Goal: Information Seeking & Learning: Compare options

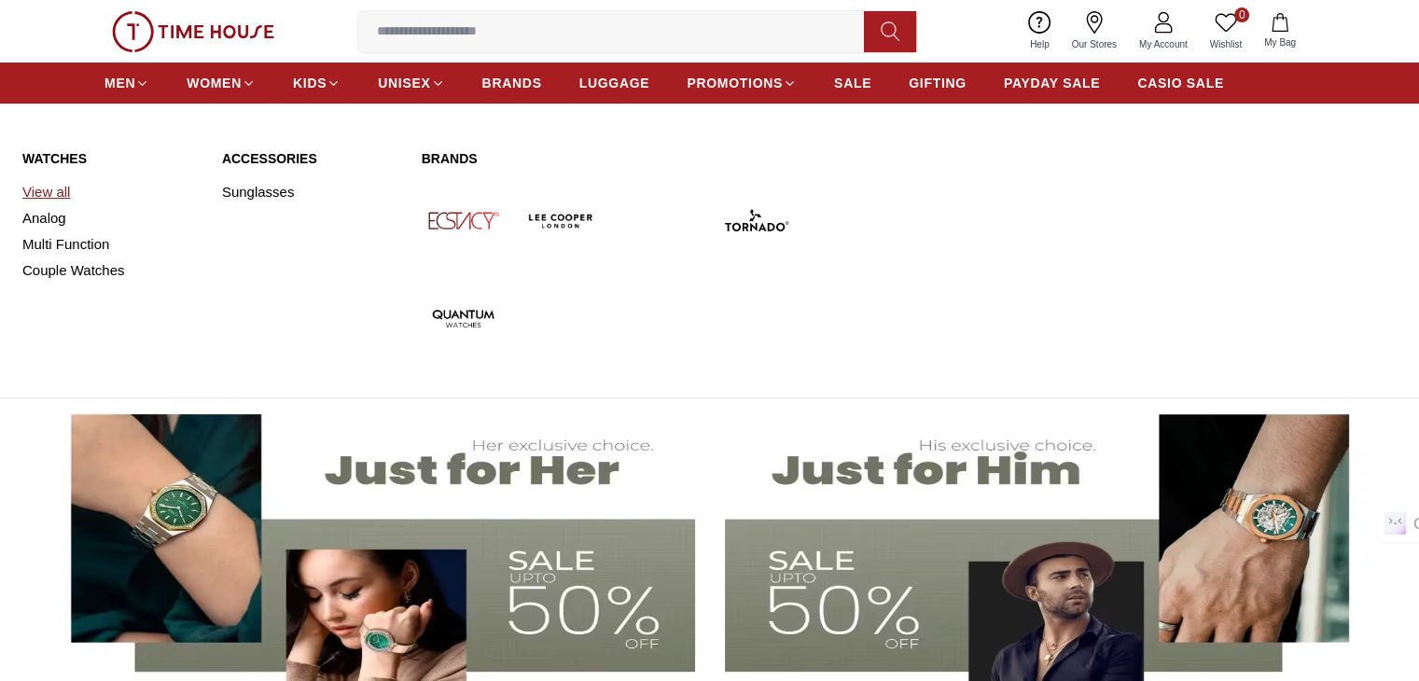
click at [67, 184] on link "View all" at bounding box center [110, 192] width 177 height 26
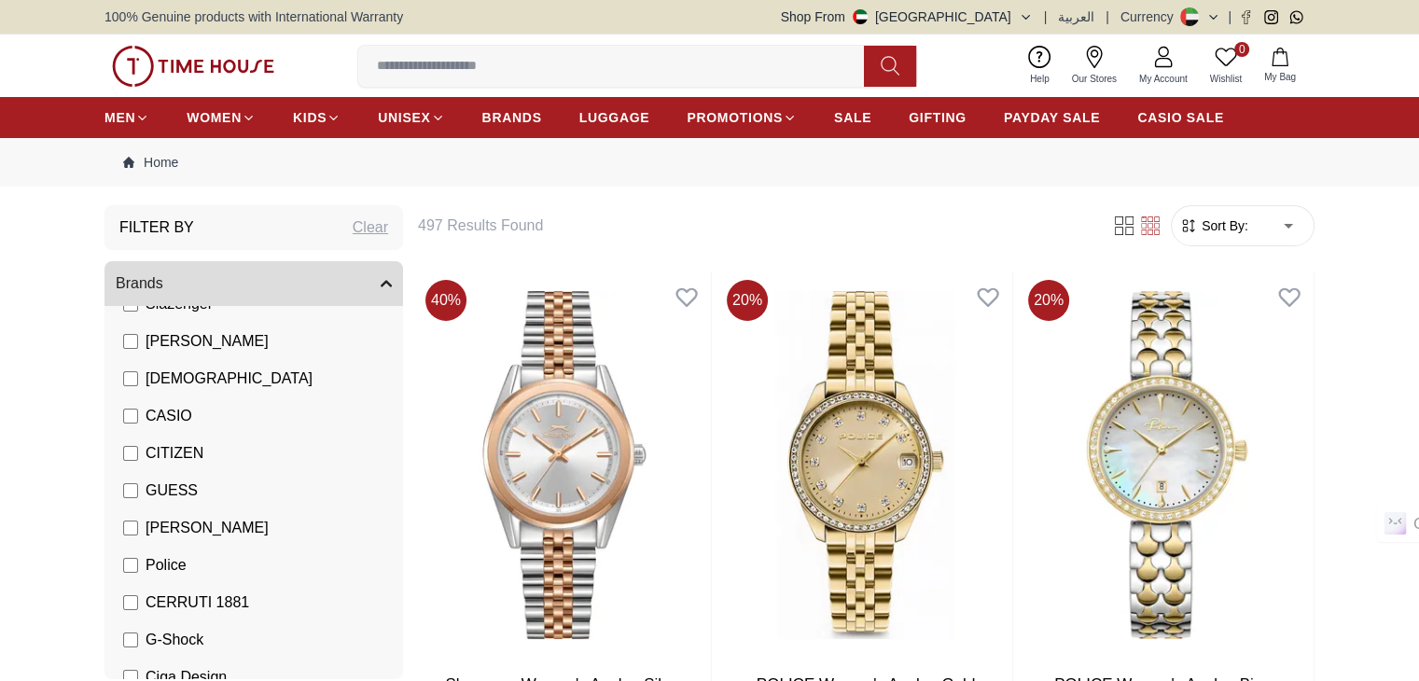
scroll to position [139, 0]
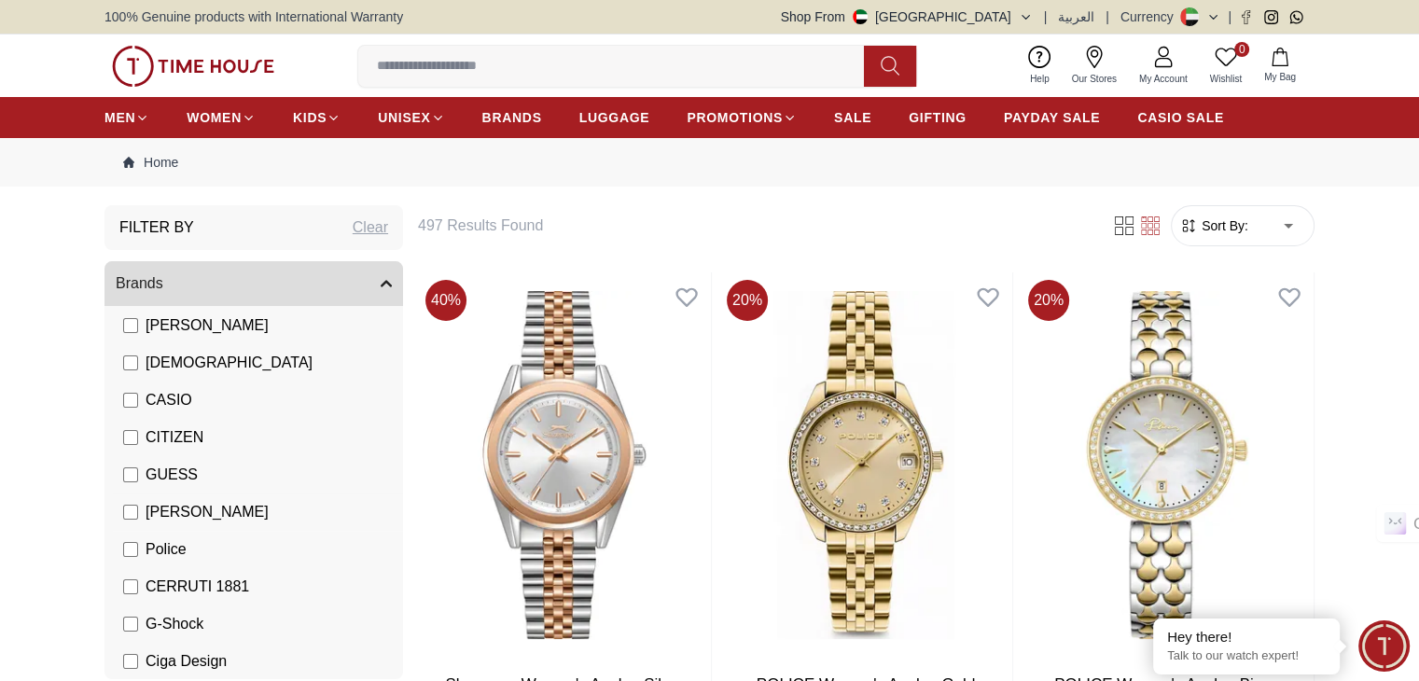
click at [218, 512] on span "[PERSON_NAME]" at bounding box center [207, 512] width 123 height 22
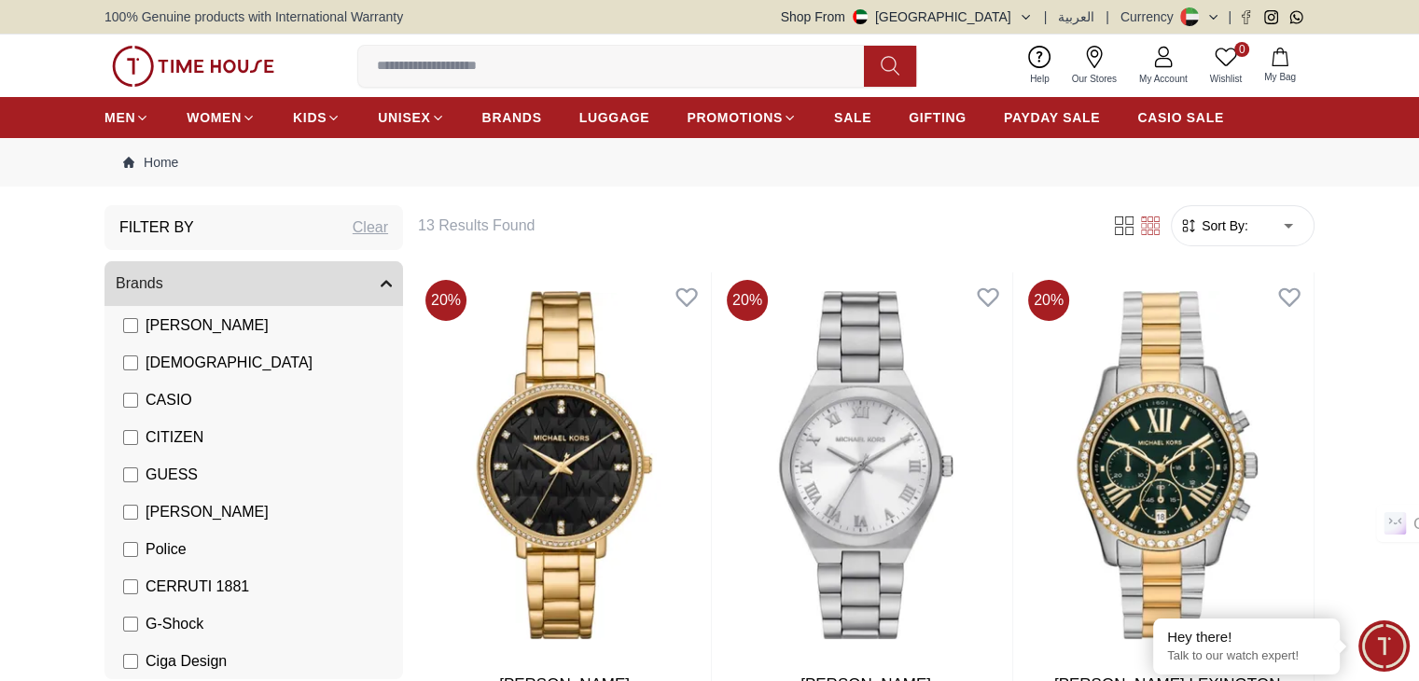
click at [1239, 207] on form "Sort By: ​ ****** ​" at bounding box center [1243, 225] width 144 height 41
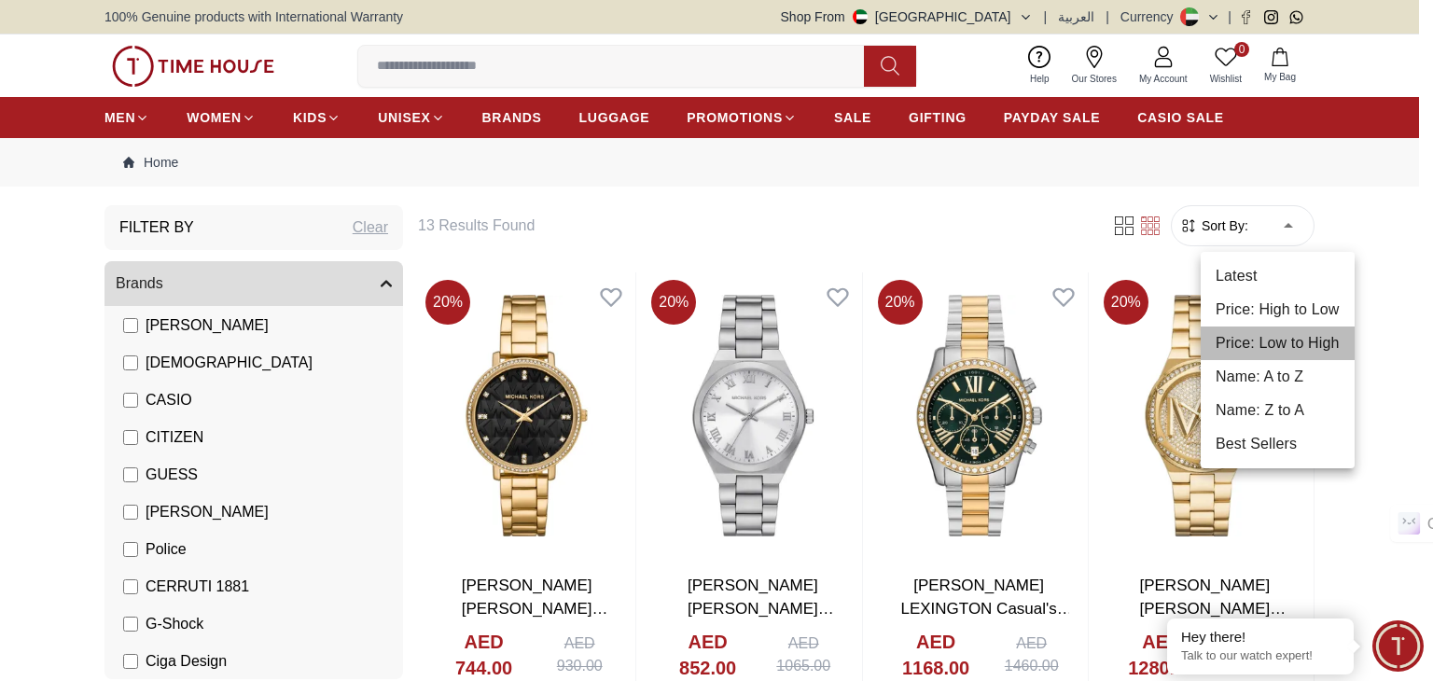
click at [1256, 339] on li "Price: Low to High" at bounding box center [1278, 344] width 154 height 34
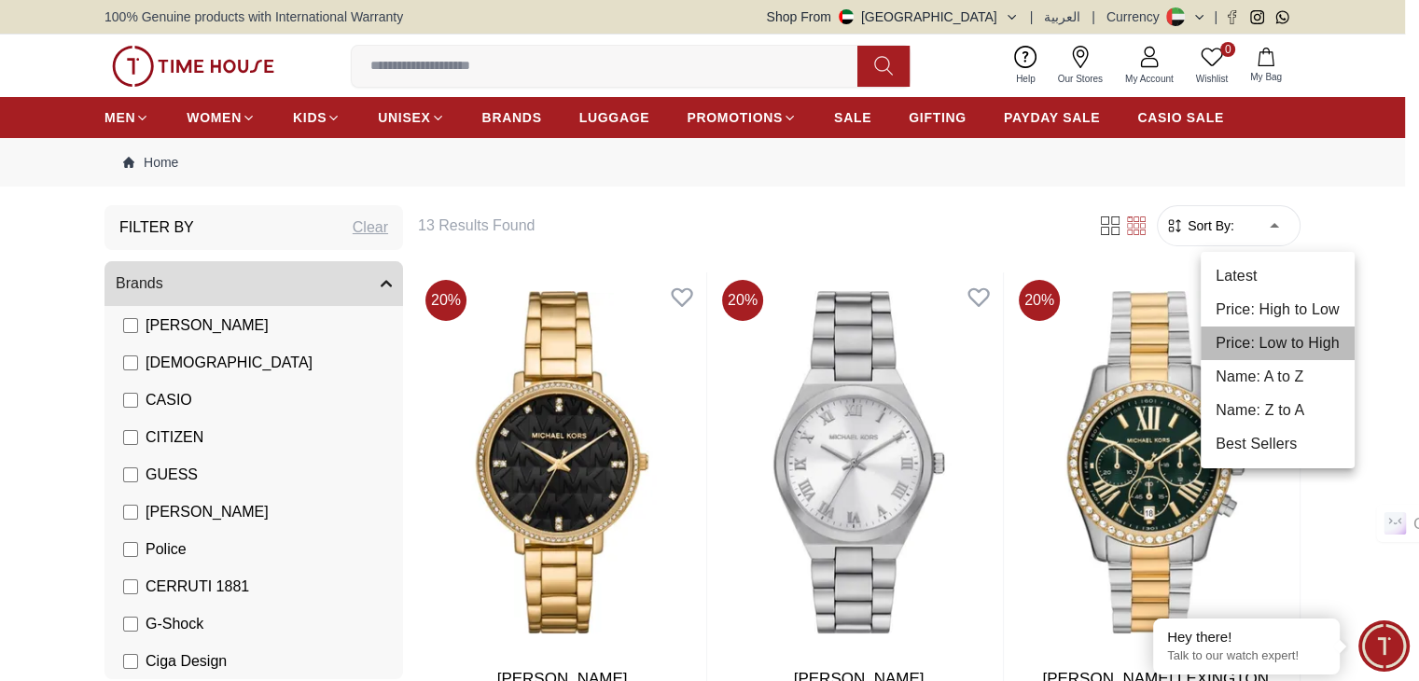
type input "*"
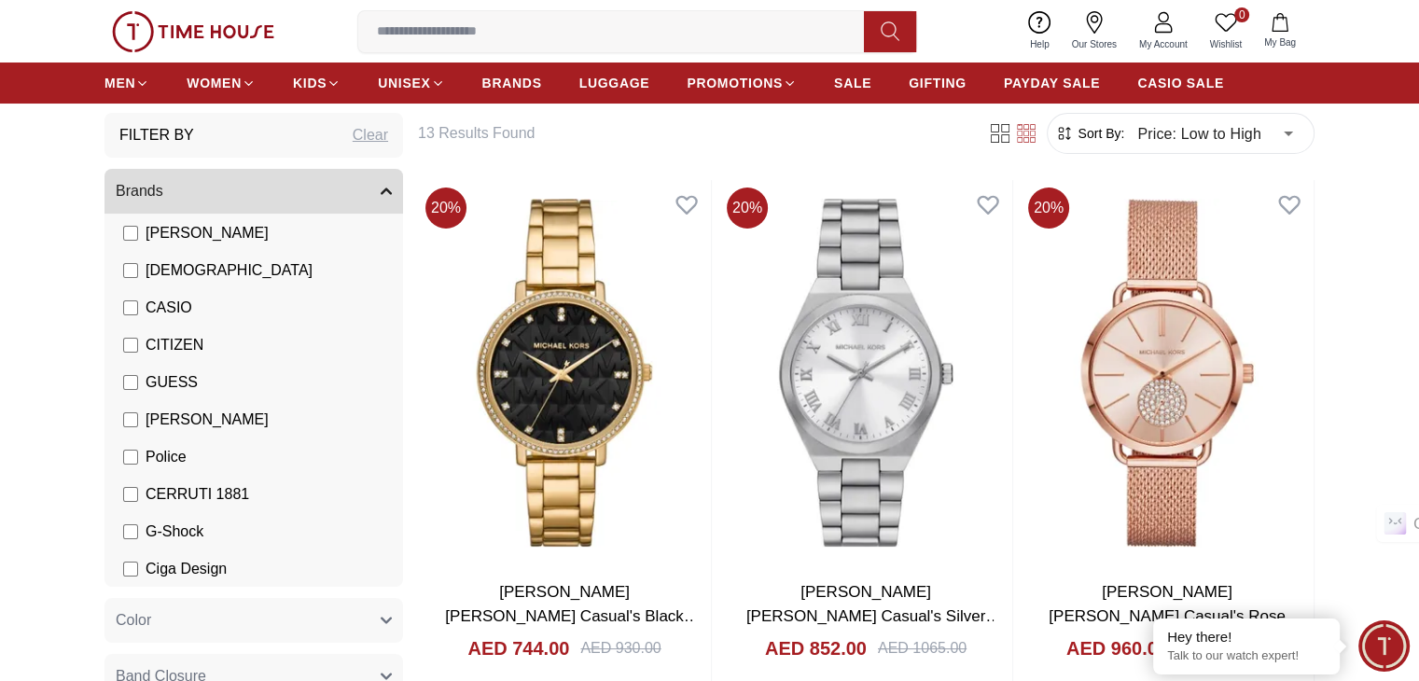
scroll to position [93, 0]
click at [167, 422] on span "[PERSON_NAME]" at bounding box center [207, 419] width 123 height 22
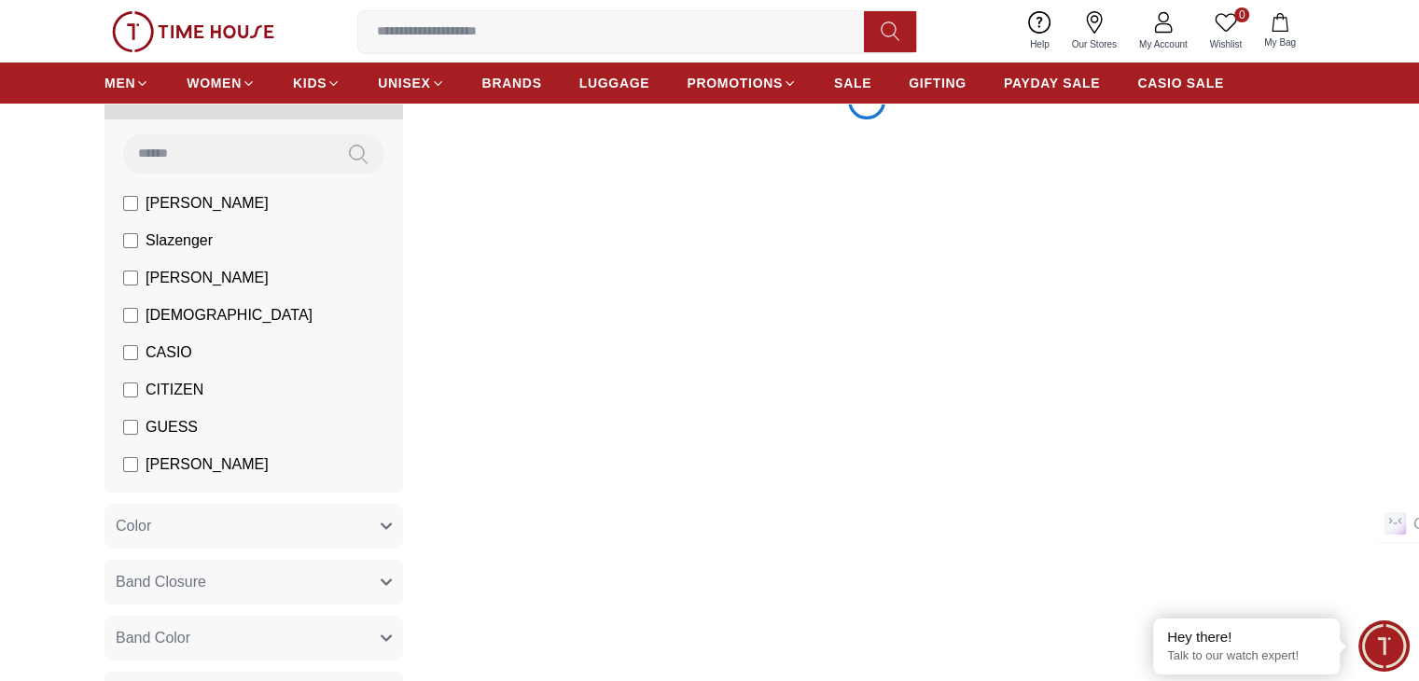
scroll to position [93, 0]
